Goal: Task Accomplishment & Management: Use online tool/utility

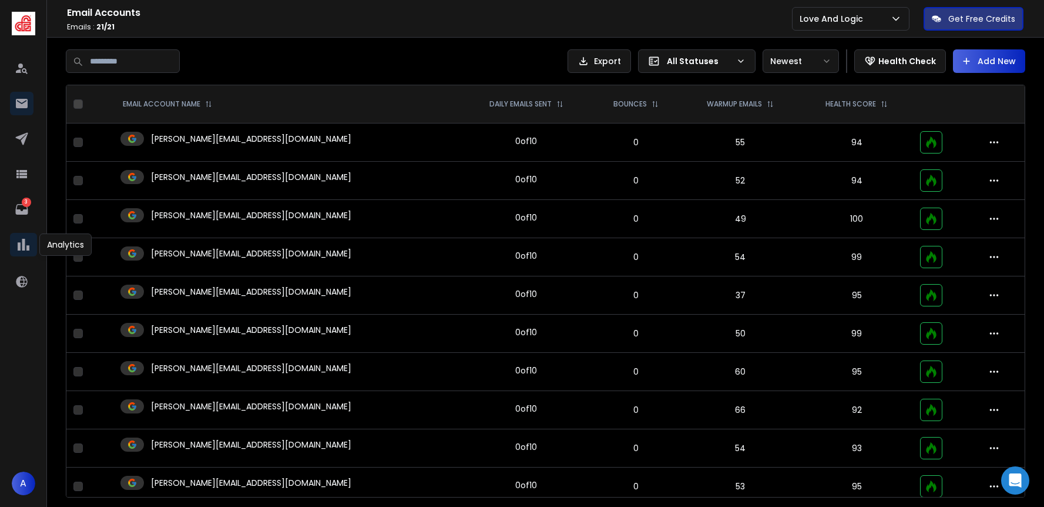
click at [19, 250] on icon at bounding box center [24, 245] width 12 height 12
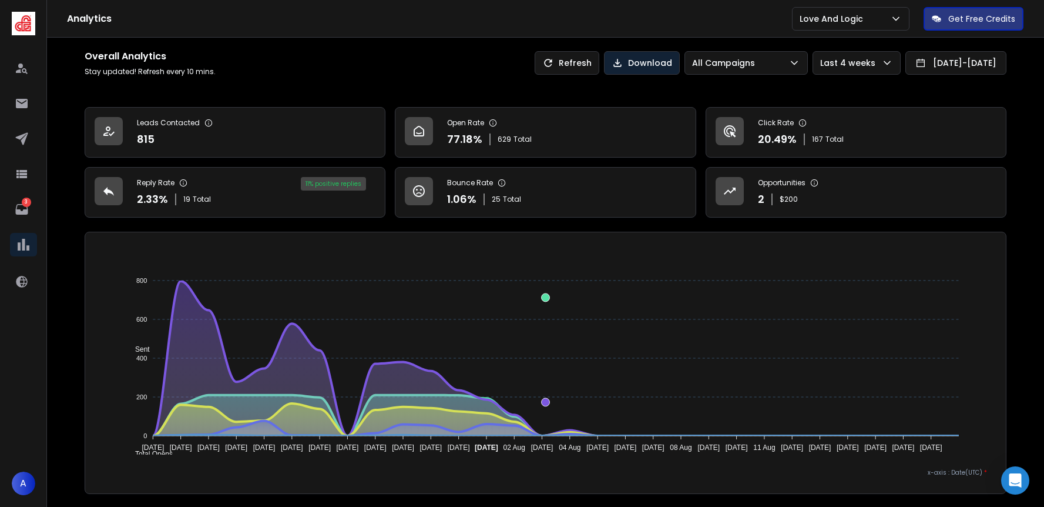
click at [628, 64] on p "Download" at bounding box center [650, 63] width 44 height 12
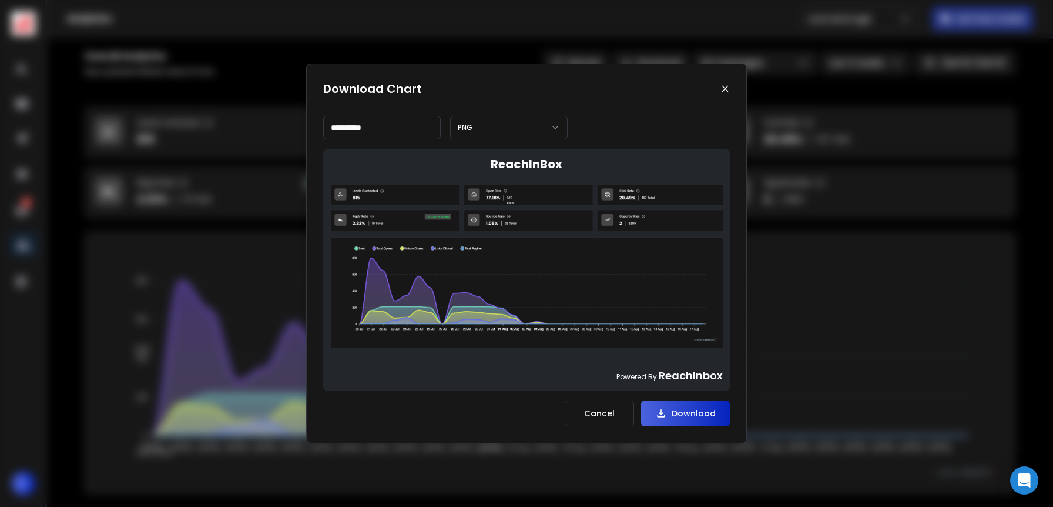
click at [540, 120] on button "PNG" at bounding box center [509, 128] width 118 height 24
click at [662, 407] on icon at bounding box center [661, 413] width 12 height 12
click at [725, 90] on icon at bounding box center [725, 88] width 9 height 9
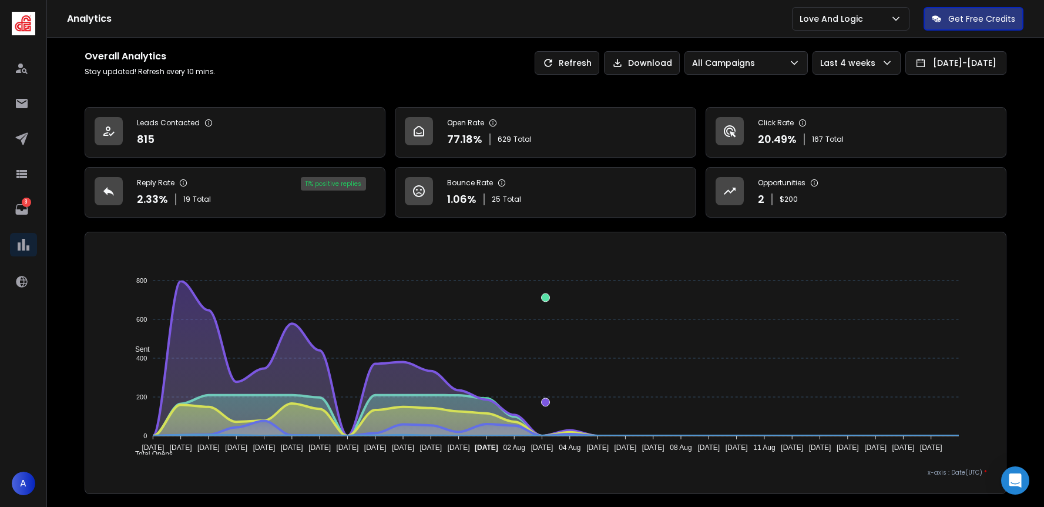
click at [803, 49] on div "Overall Analytics Stay updated! Refresh every 10 mins. Refresh Download All Cam…" at bounding box center [546, 62] width 922 height 27
click at [820, 63] on p "Last 4 weeks" at bounding box center [850, 63] width 60 height 12
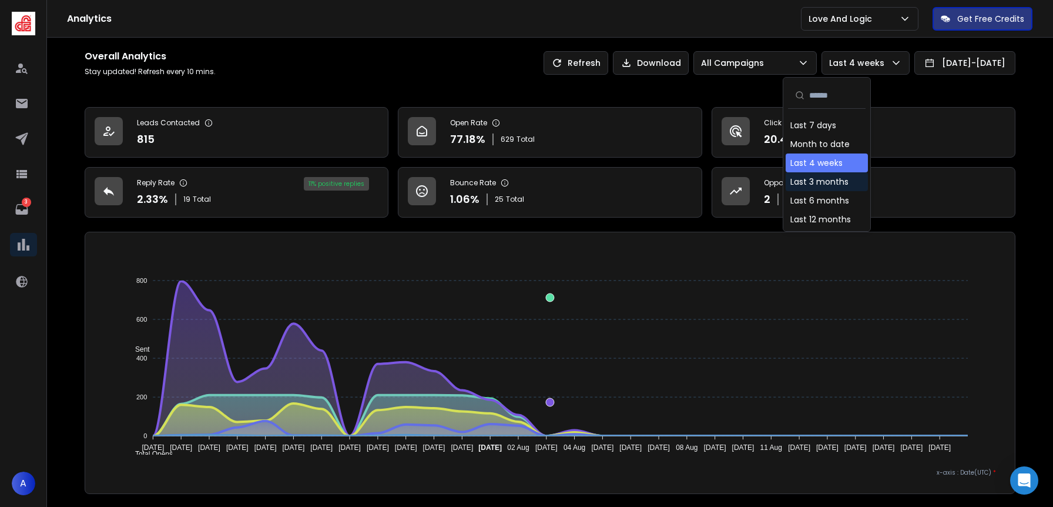
click at [823, 180] on div "Last 3 months" at bounding box center [819, 182] width 58 height 12
